Goal: Information Seeking & Learning: Check status

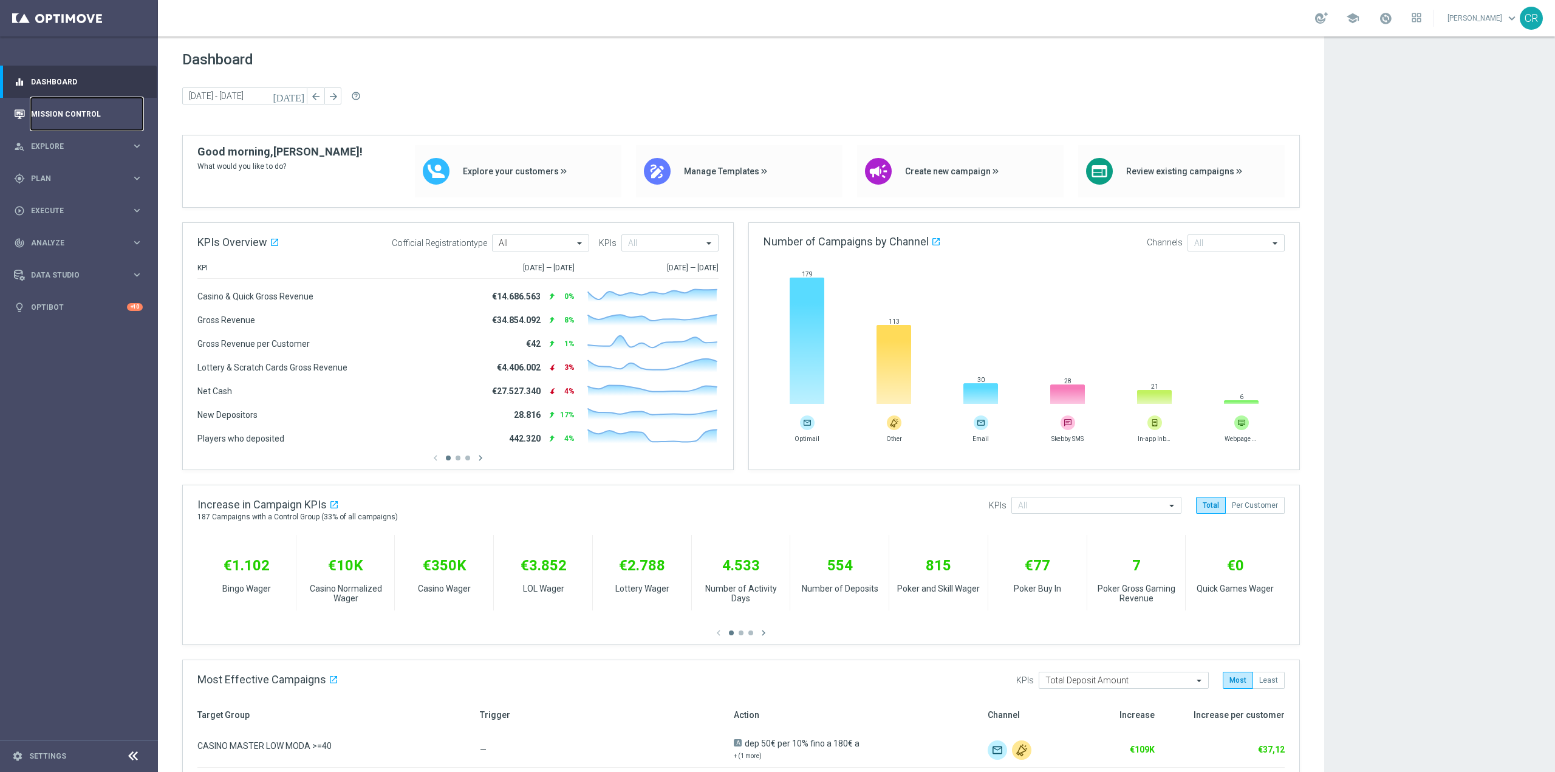
click at [60, 112] on link "Mission Control" at bounding box center [87, 114] width 112 height 32
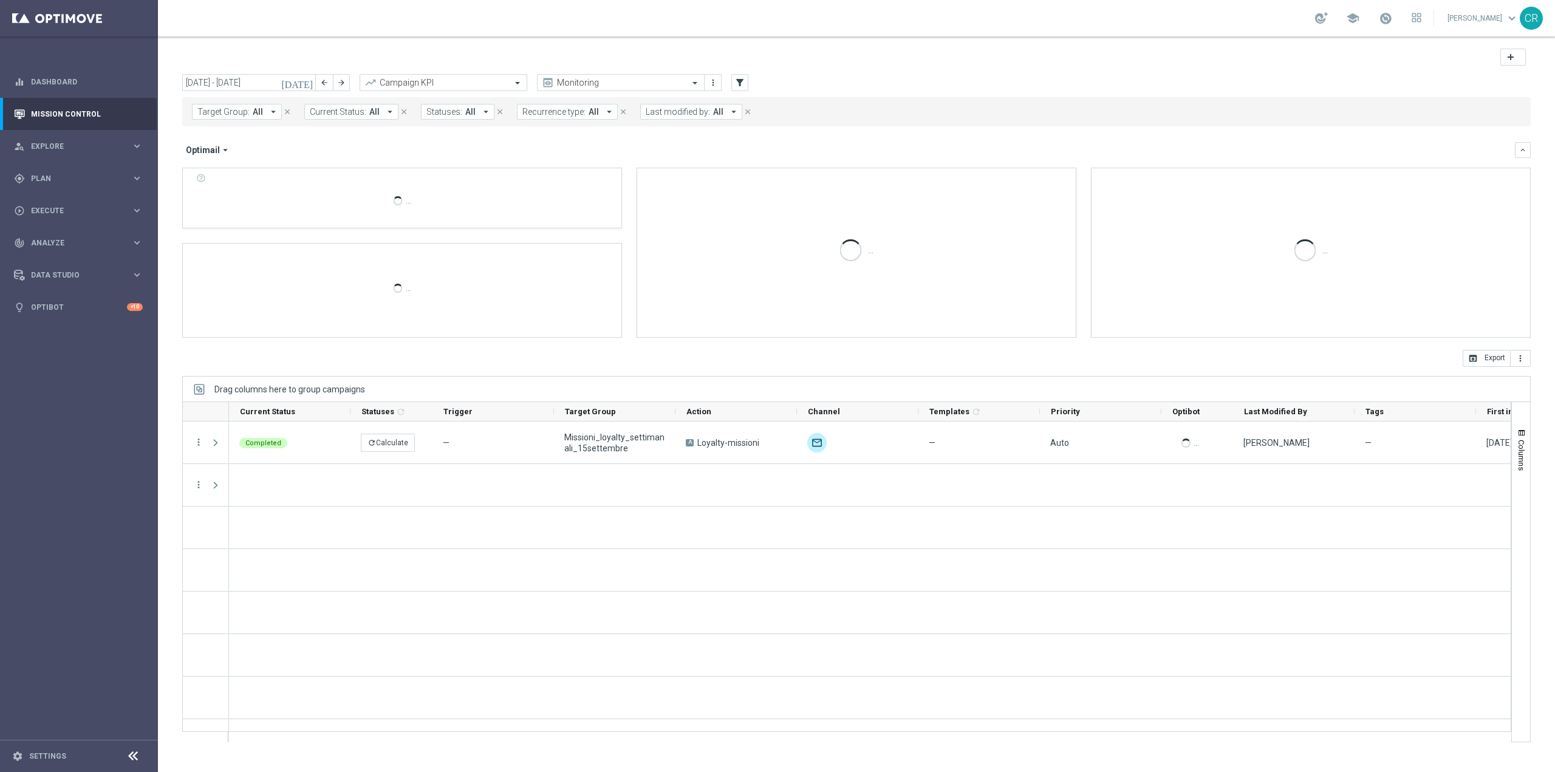
click at [308, 81] on icon "[DATE]" at bounding box center [297, 82] width 33 height 11
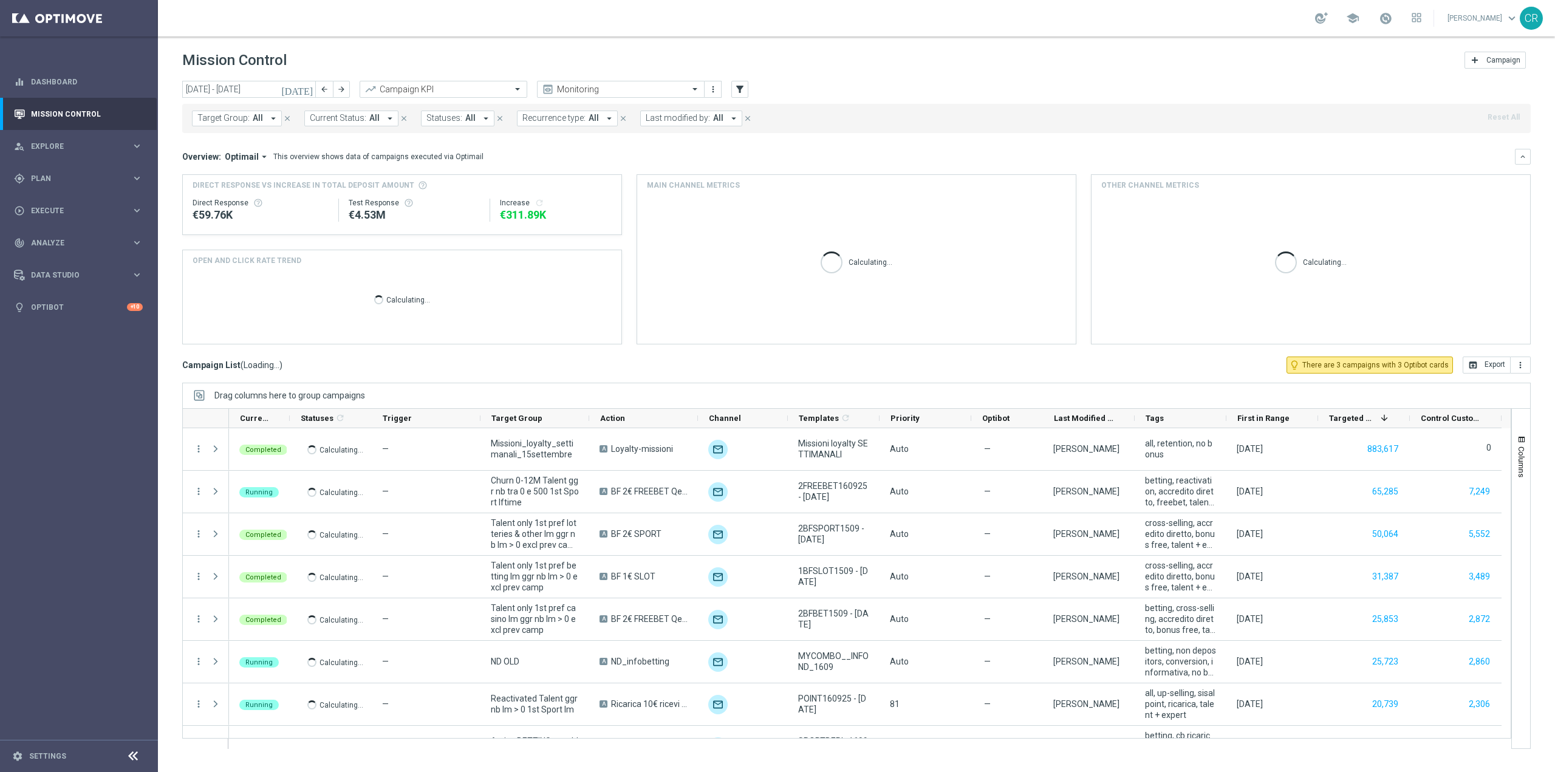
click at [306, 89] on icon "[DATE]" at bounding box center [297, 89] width 33 height 11
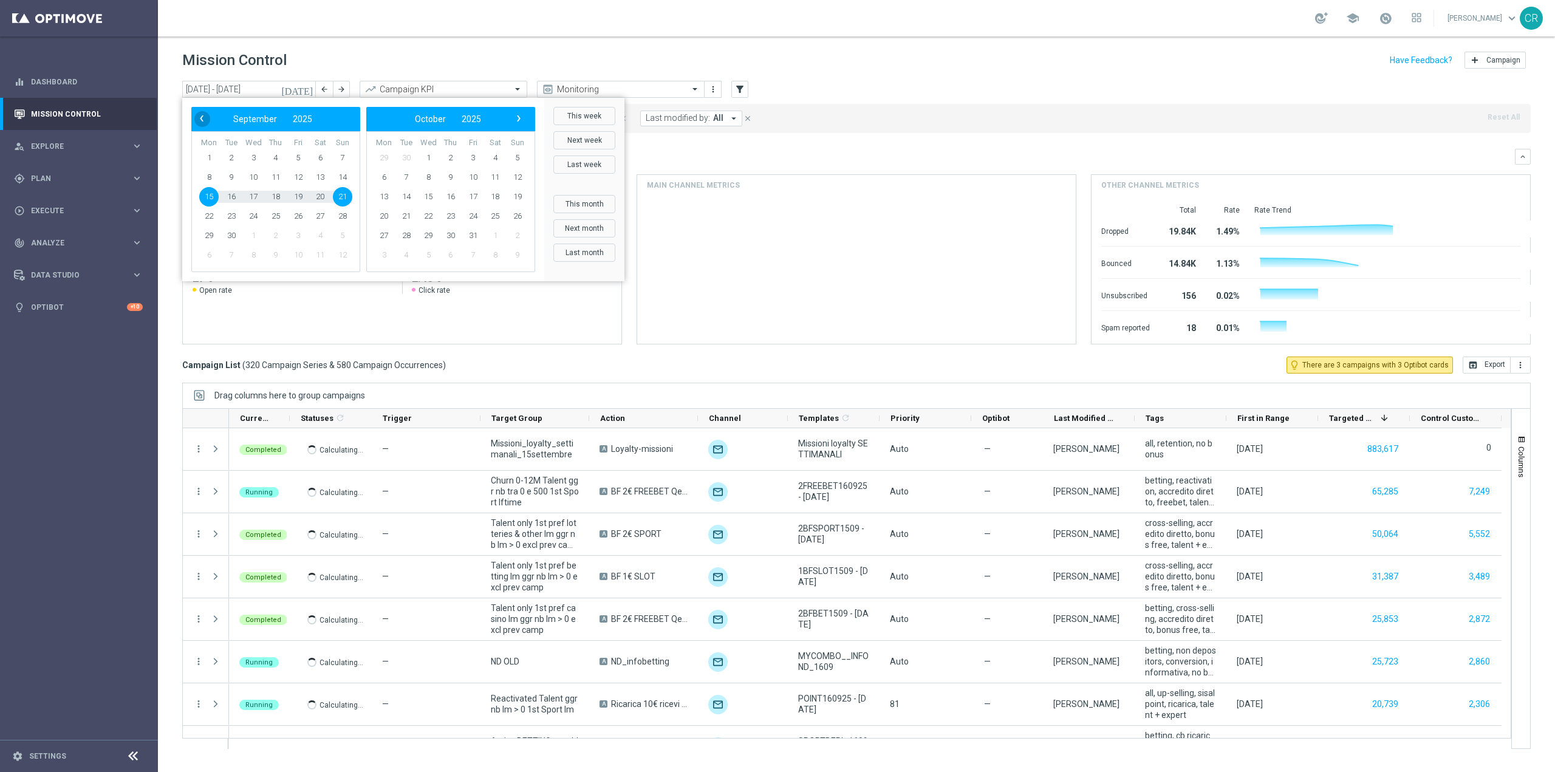
click at [201, 111] on span "‹" at bounding box center [202, 119] width 16 height 16
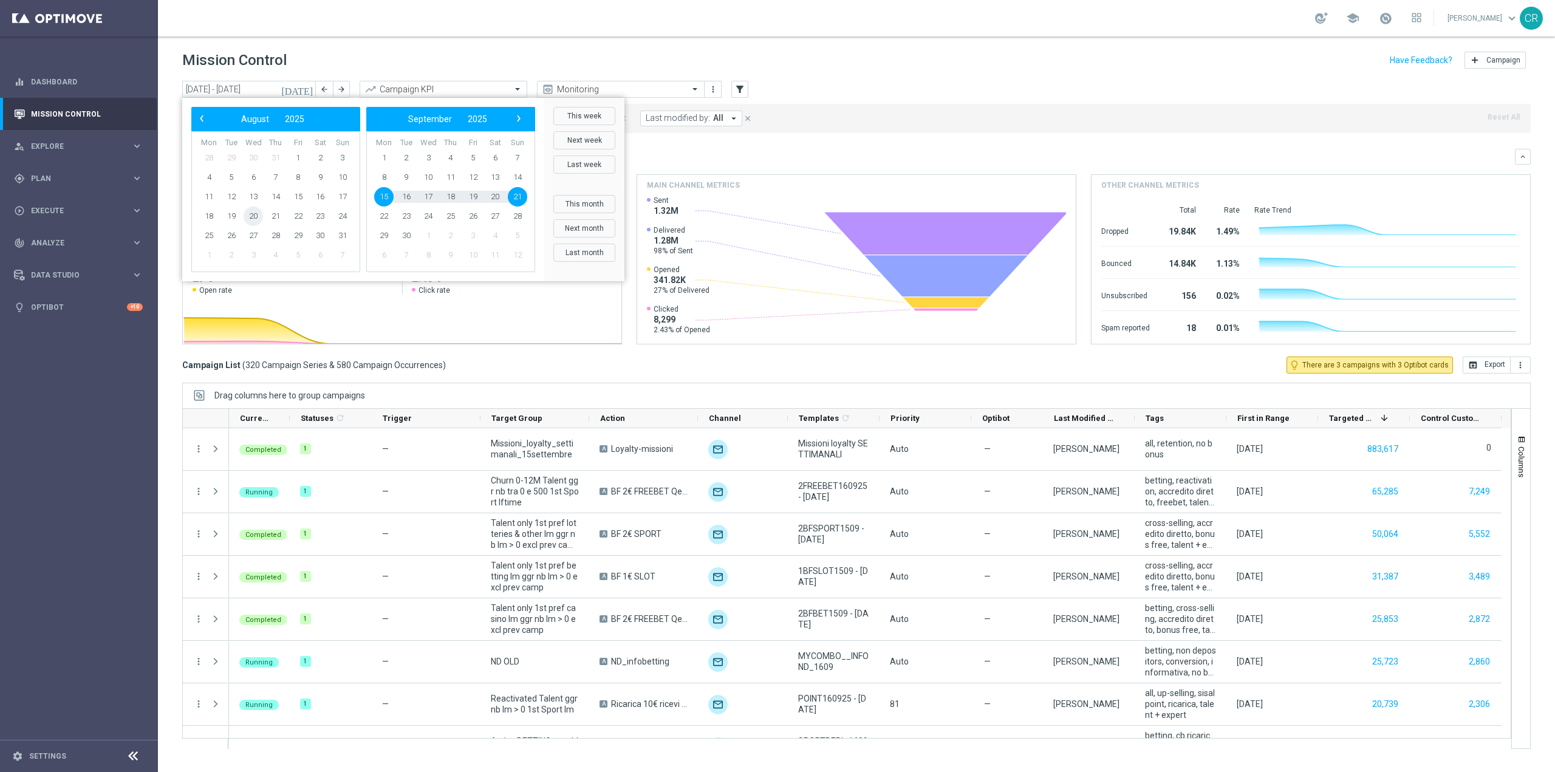
click at [258, 216] on span "20" at bounding box center [253, 215] width 19 height 19
click at [346, 217] on span "24" at bounding box center [342, 215] width 19 height 19
type input "20 Aug 2025 - 24 Aug 2025"
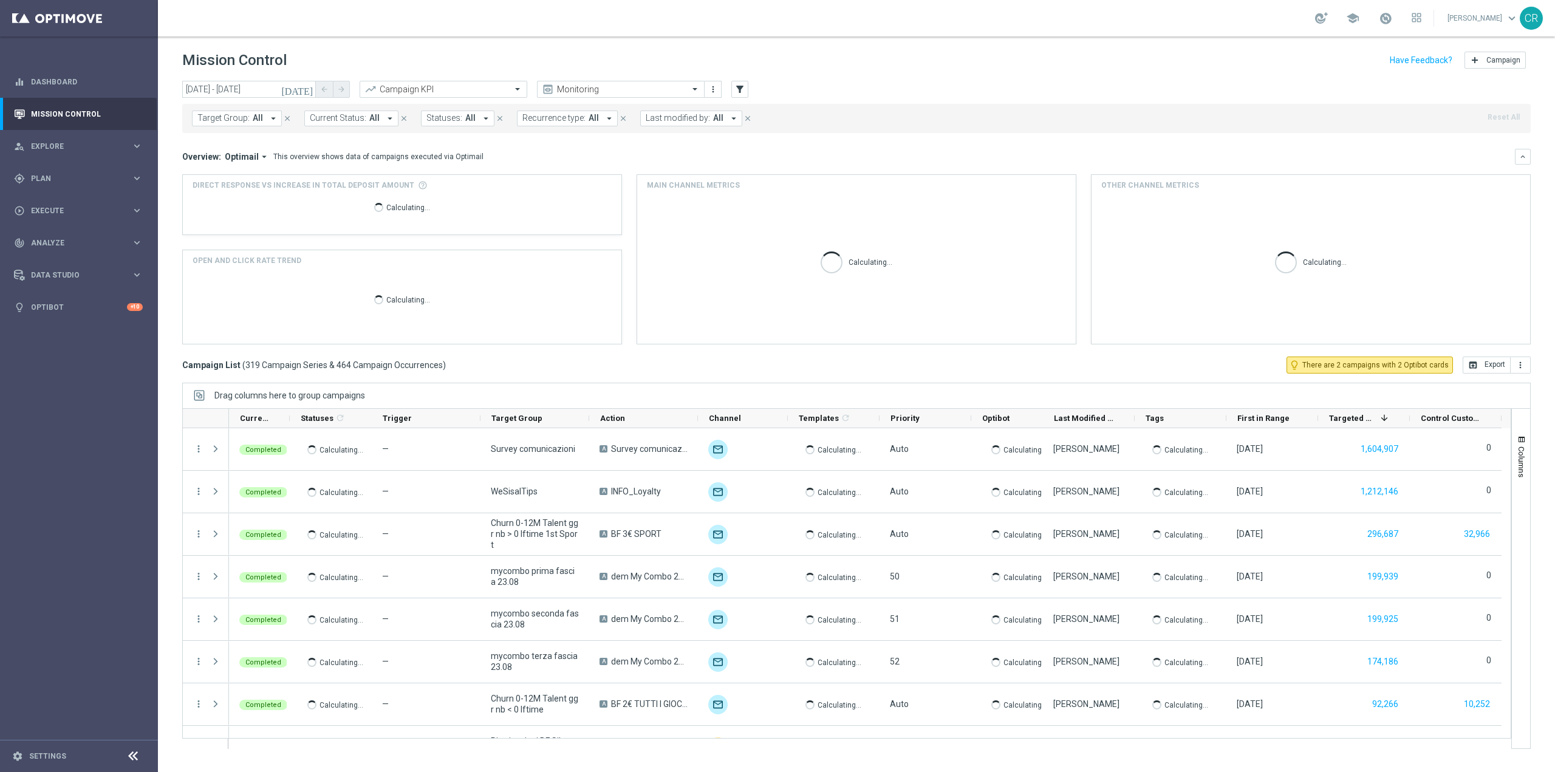
click at [681, 118] on span "Last modified by:" at bounding box center [678, 118] width 64 height 10
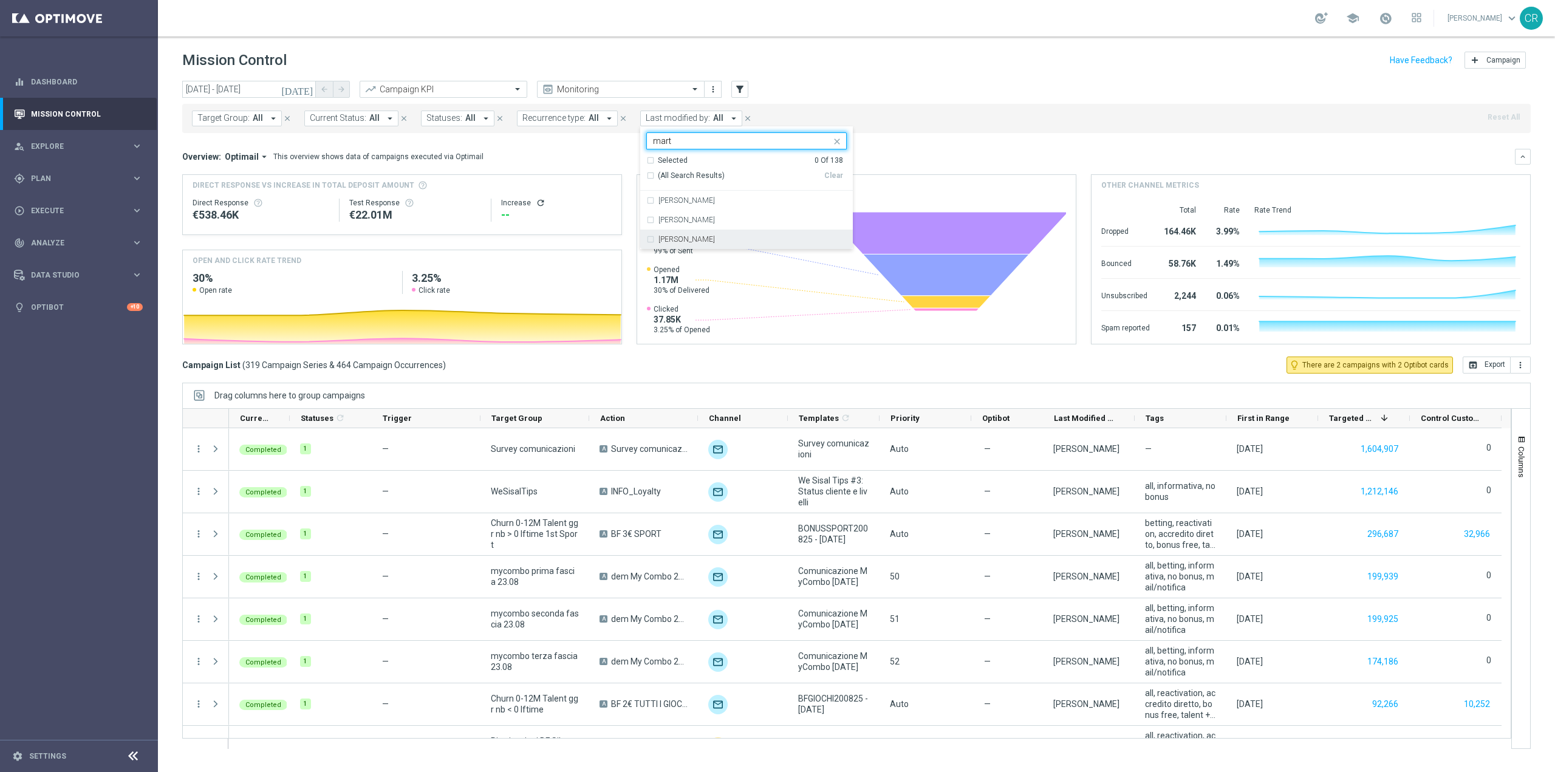
click at [718, 240] on div "Paolo Martiradonna" at bounding box center [752, 239] width 188 height 7
type input "mart"
click at [1007, 155] on div "Overview: Optimail arrow_drop_down This overview shows data of campaigns execut…" at bounding box center [848, 156] width 1332 height 11
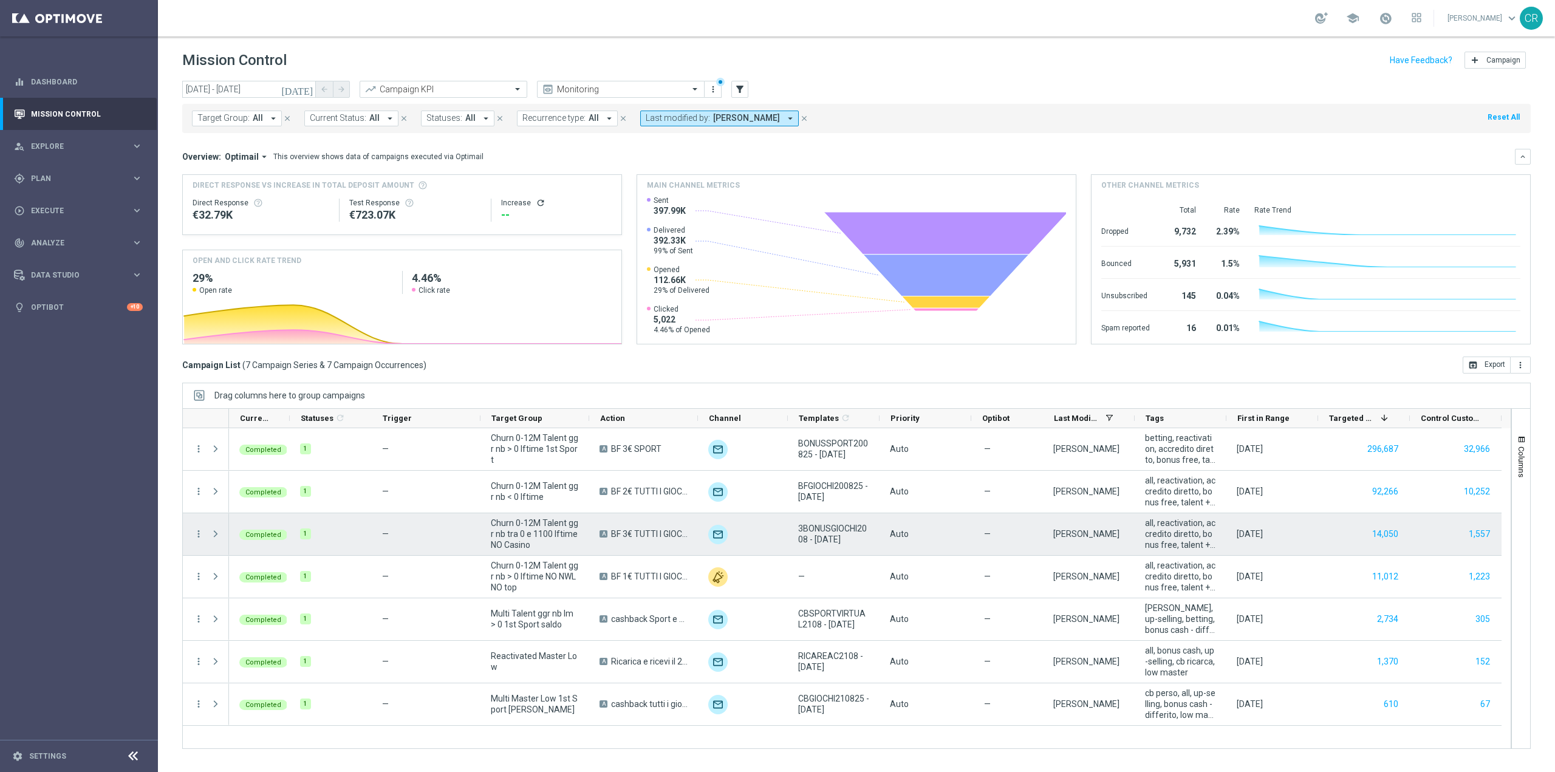
click at [1428, 525] on div "1,557" at bounding box center [1455, 534] width 92 height 42
click at [196, 530] on icon "more_vert" at bounding box center [198, 533] width 11 height 11
click at [256, 605] on span "Go to Campaign Analysis" at bounding box center [265, 609] width 87 height 9
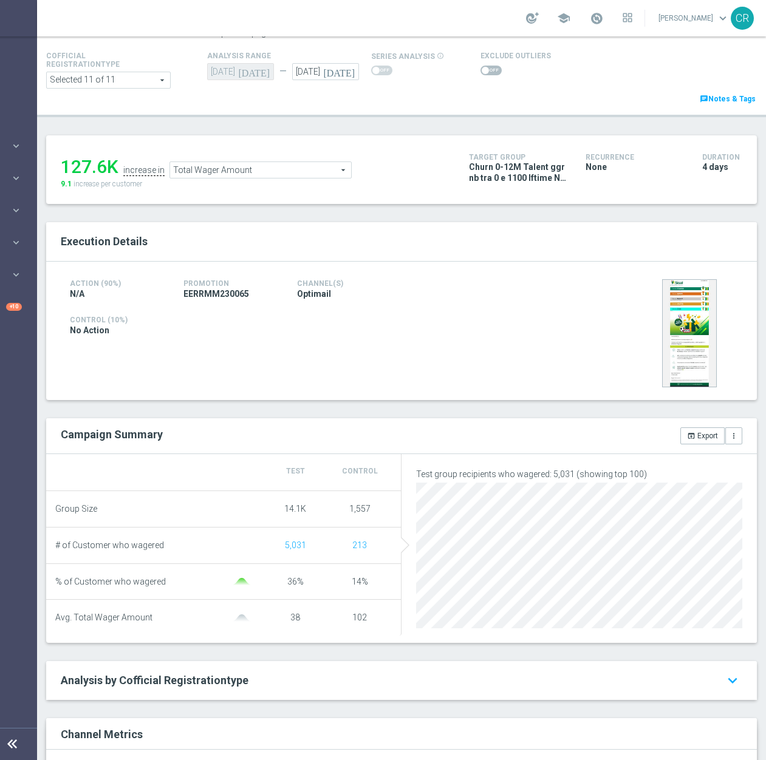
scroll to position [43, 0]
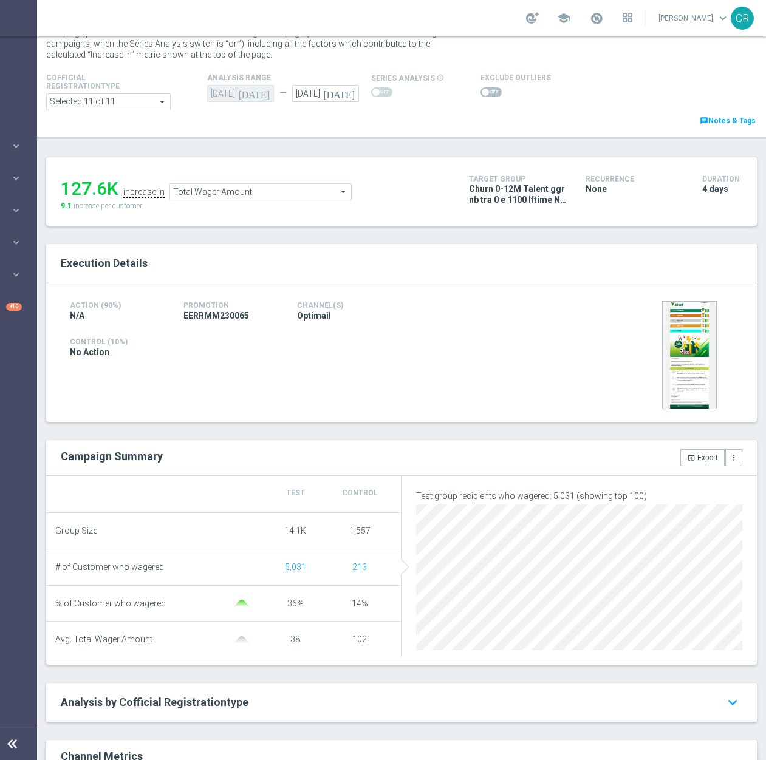
click at [274, 196] on span "Total Wager Amount" at bounding box center [260, 192] width 181 height 16
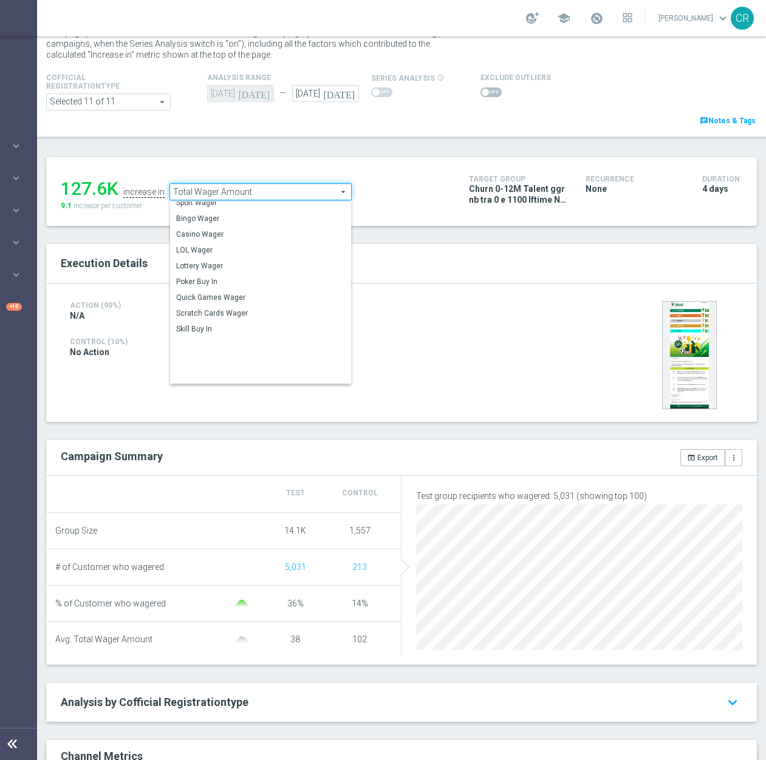
scroll to position [0, 0]
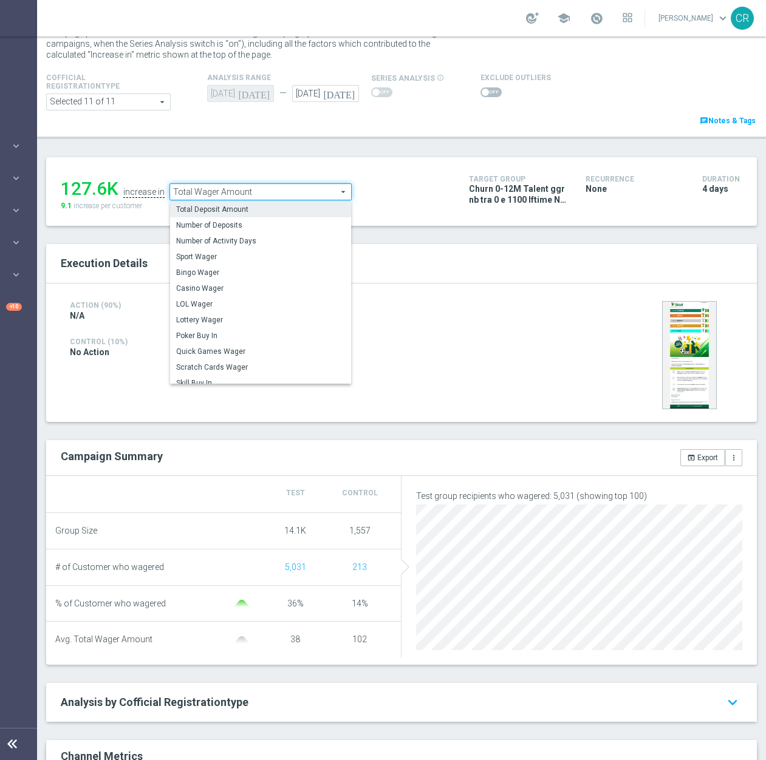
click at [243, 216] on label "Total Deposit Amount" at bounding box center [260, 210] width 181 height 16
type input "Total Deposit Amount"
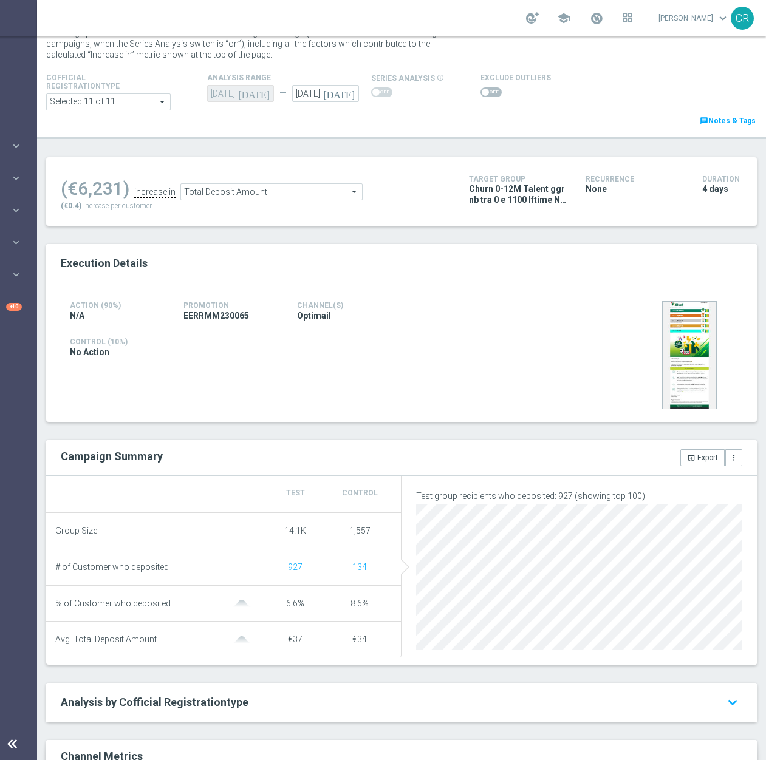
click at [482, 95] on span at bounding box center [485, 92] width 7 height 7
click at [480, 95] on input "checkbox" at bounding box center [490, 92] width 21 height 10
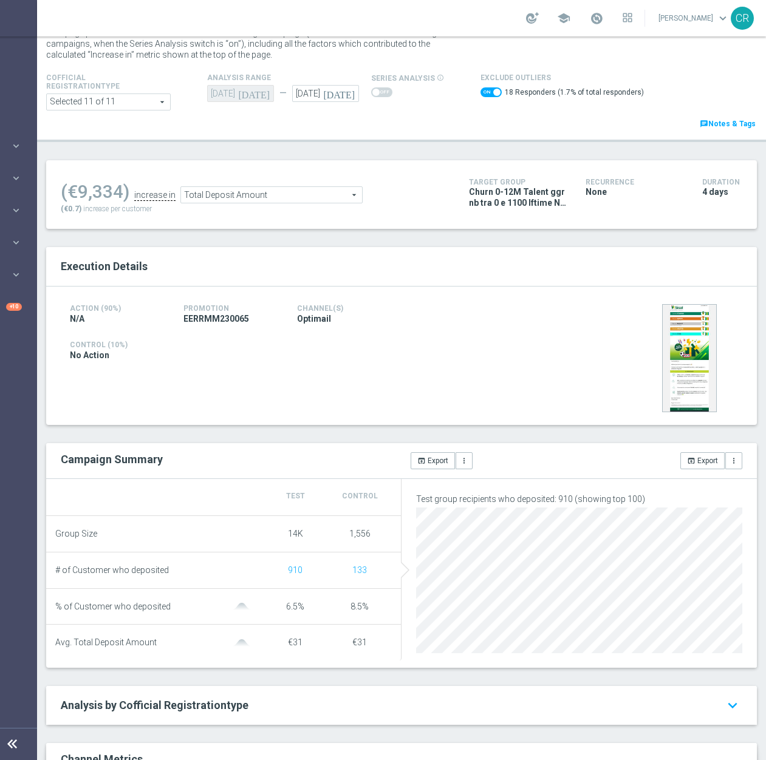
click at [336, 195] on span "Total Deposit Amount" at bounding box center [271, 195] width 181 height 16
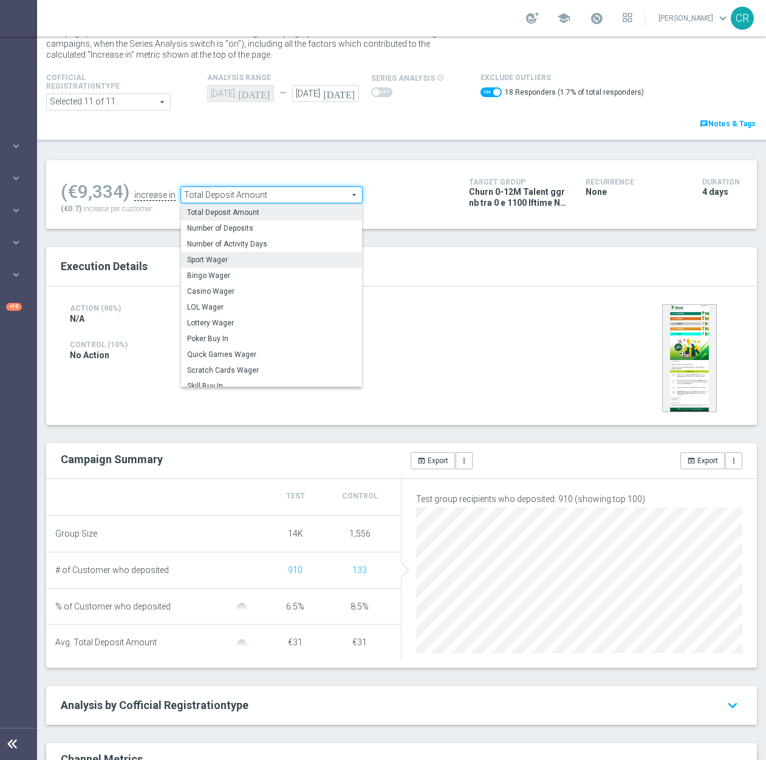
click at [251, 259] on span "Sport Wager" at bounding box center [271, 260] width 169 height 10
checkbox input "false"
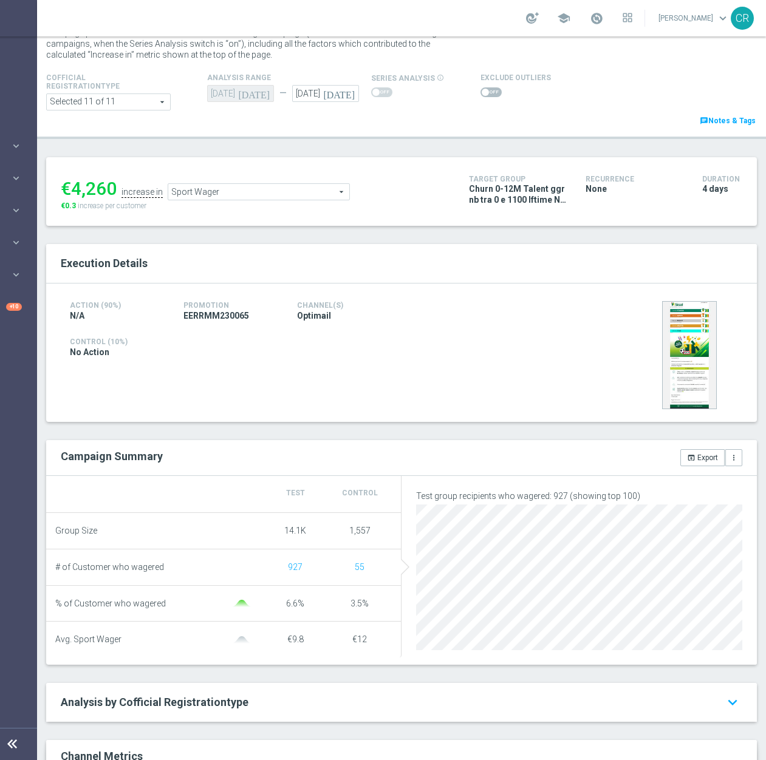
click at [247, 193] on span "Sport Wager" at bounding box center [258, 192] width 181 height 16
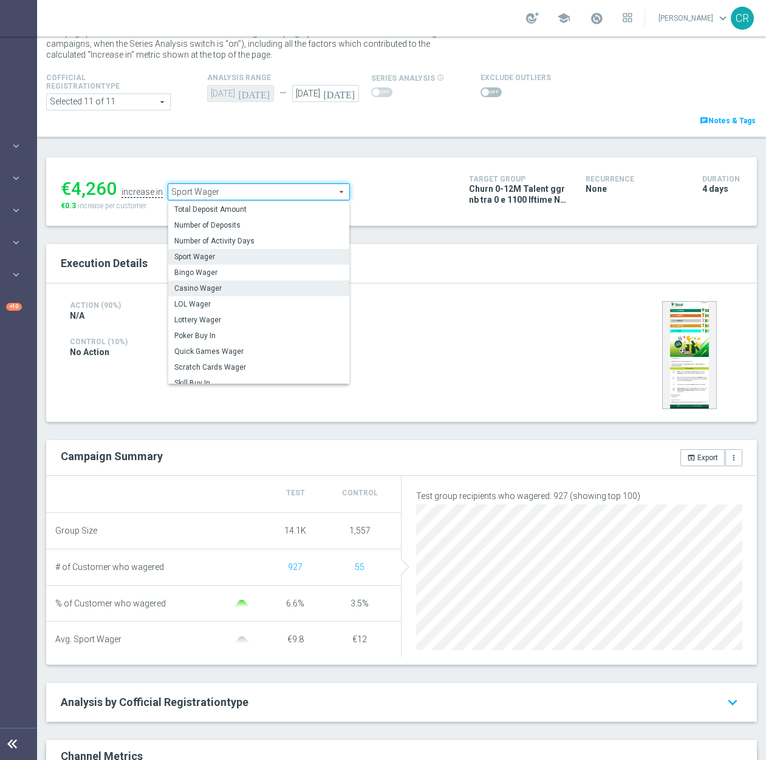
click at [206, 288] on span "Casino Wager" at bounding box center [258, 289] width 169 height 10
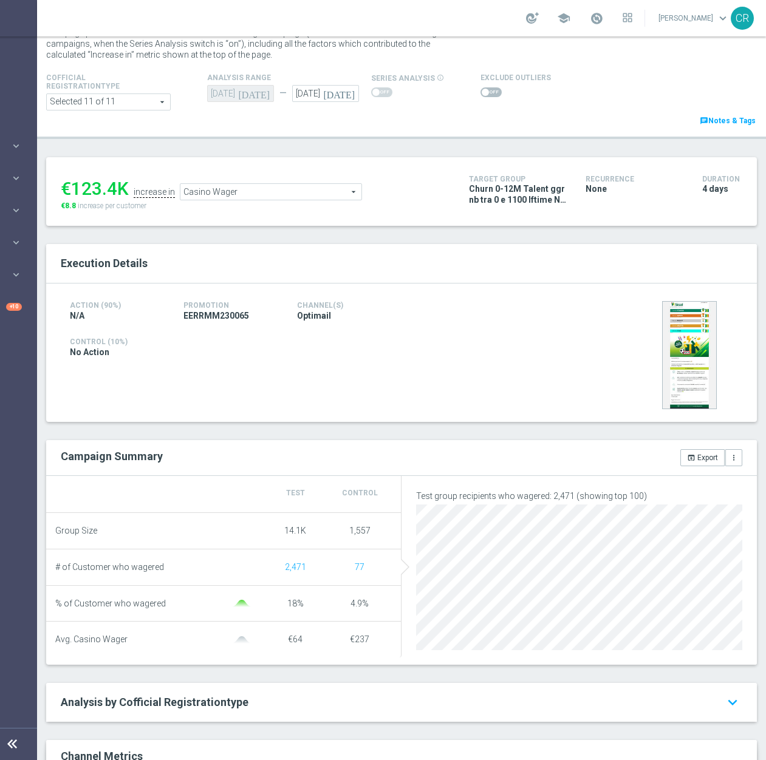
click at [273, 194] on span "Casino Wager" at bounding box center [270, 192] width 181 height 16
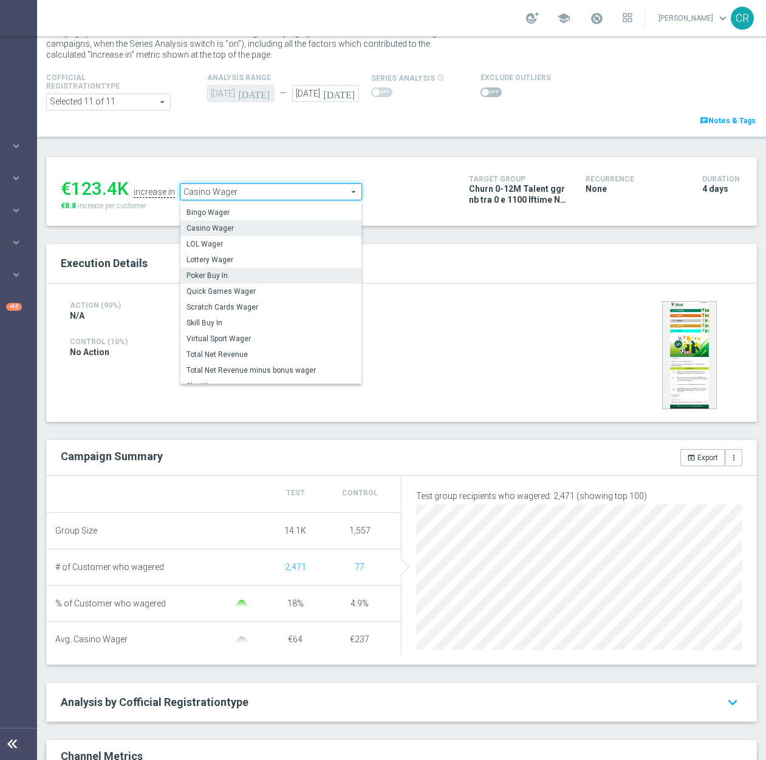
scroll to position [59, 0]
click at [267, 254] on label "Lottery Wager" at bounding box center [270, 259] width 181 height 16
type input "Lottery Wager"
